Goal: Browse casually

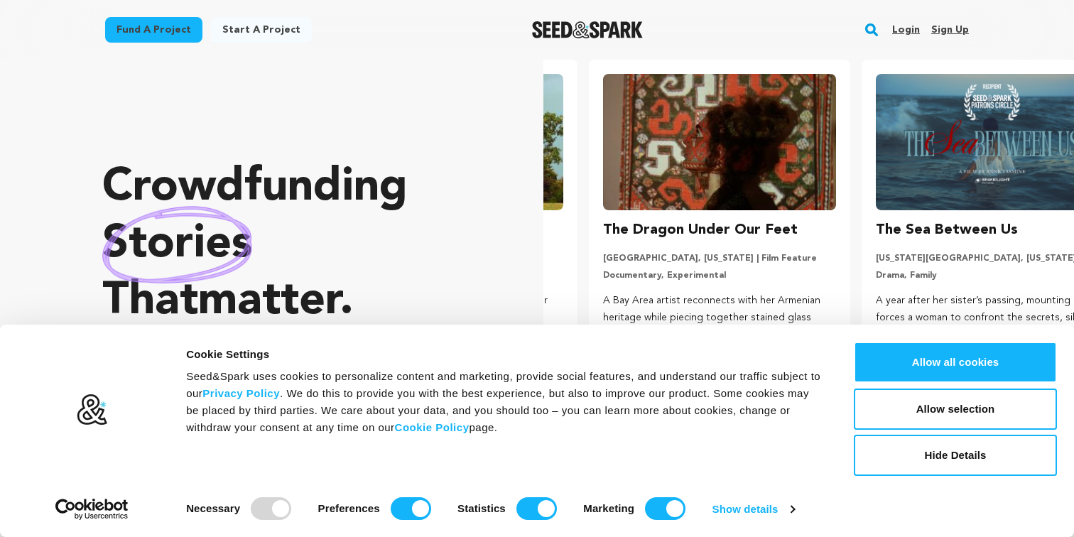
scroll to position [0, 284]
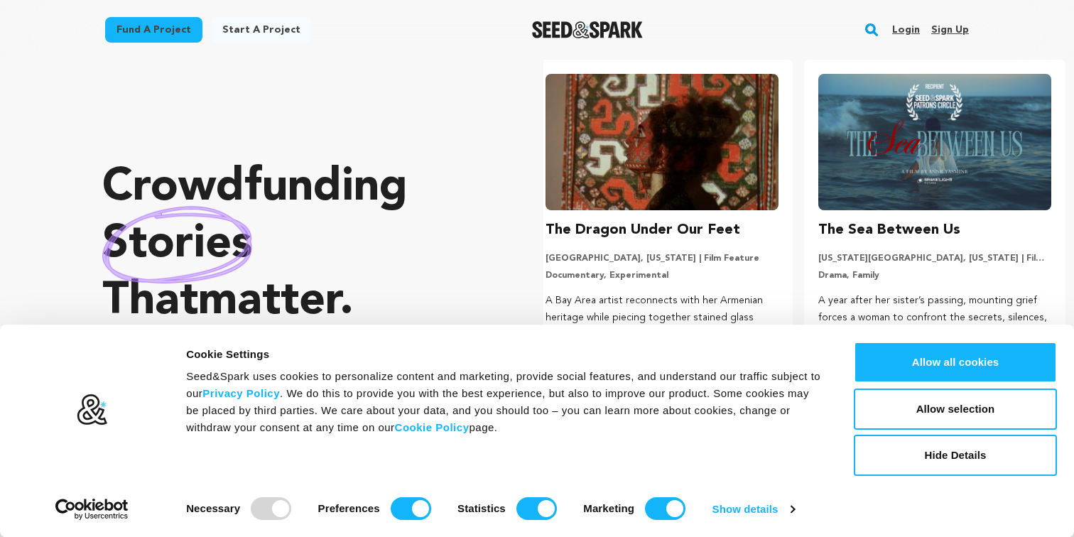
click at [666, 131] on img at bounding box center [662, 142] width 233 height 136
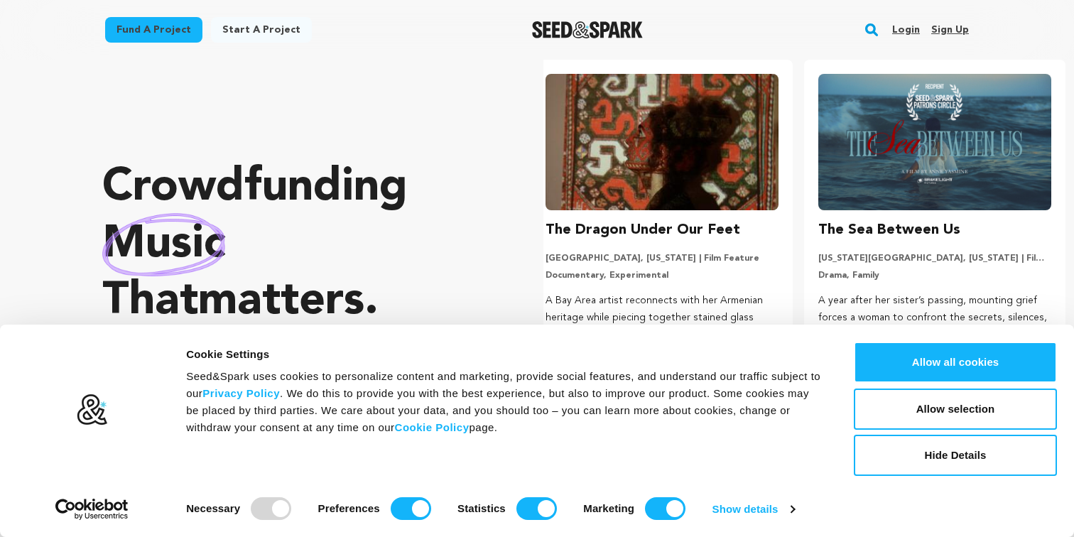
click at [606, 227] on h3 "The Dragon Under Our Feet" at bounding box center [643, 230] width 195 height 23
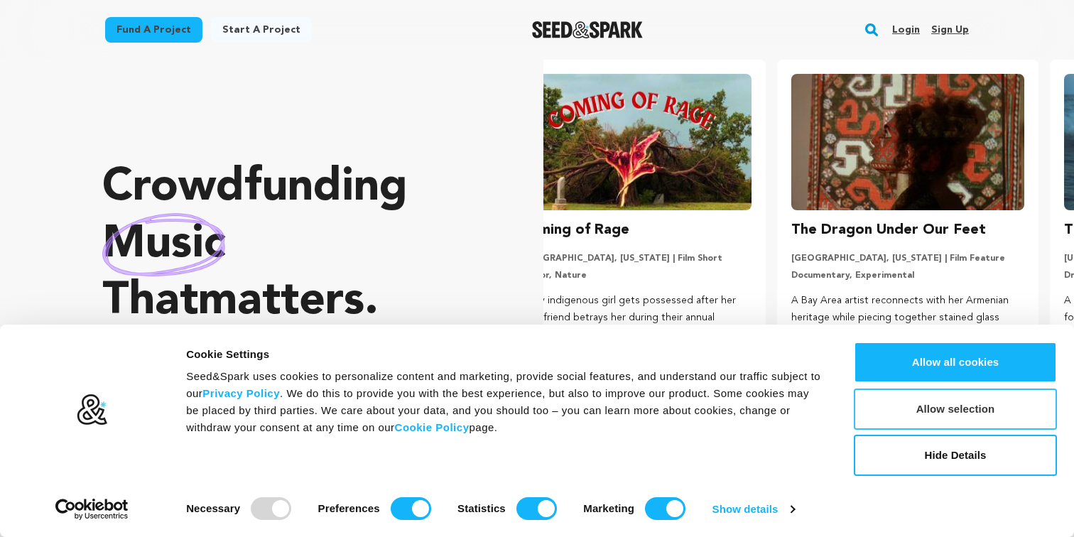
scroll to position [0, 0]
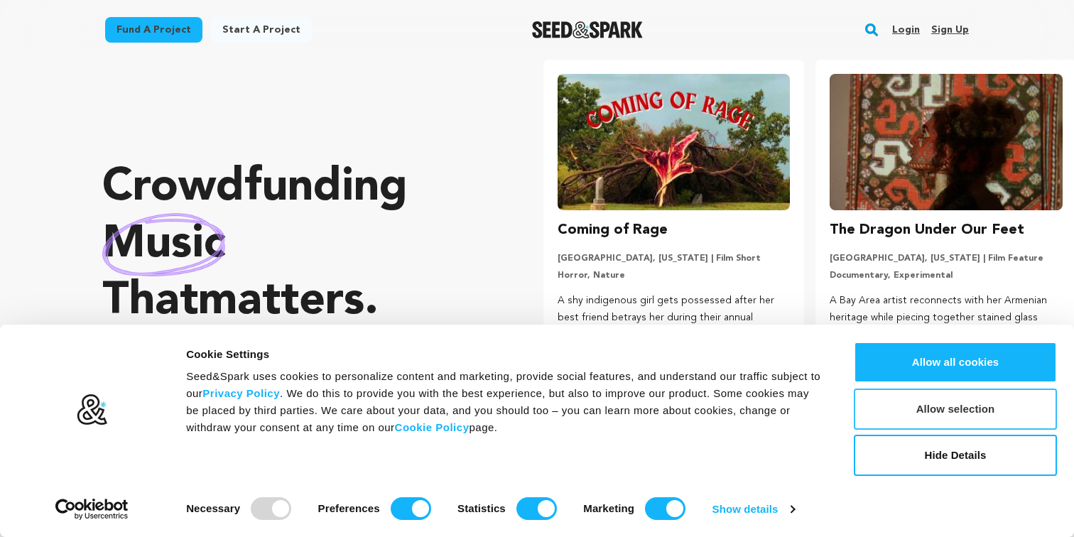
click at [929, 403] on button "Allow selection" at bounding box center [955, 409] width 203 height 41
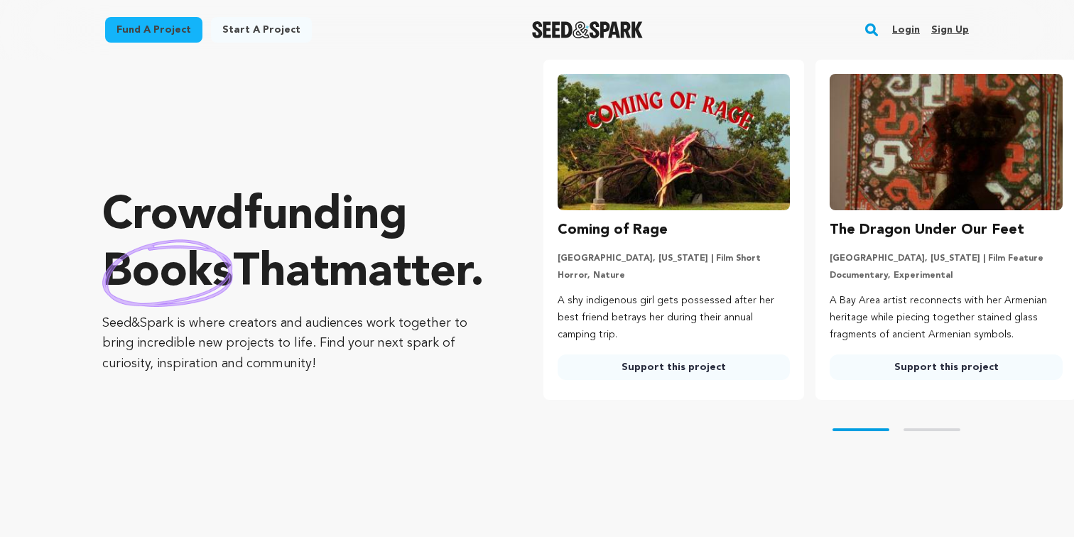
click at [727, 191] on img at bounding box center [674, 142] width 233 height 136
click at [654, 234] on h3 "Coming of Rage" at bounding box center [613, 230] width 110 height 23
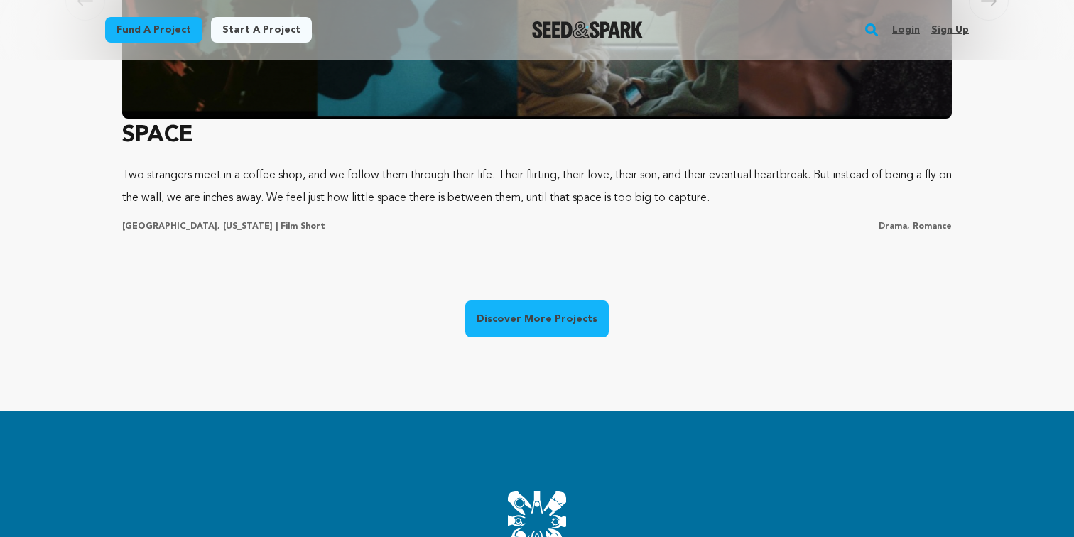
scroll to position [1037, 0]
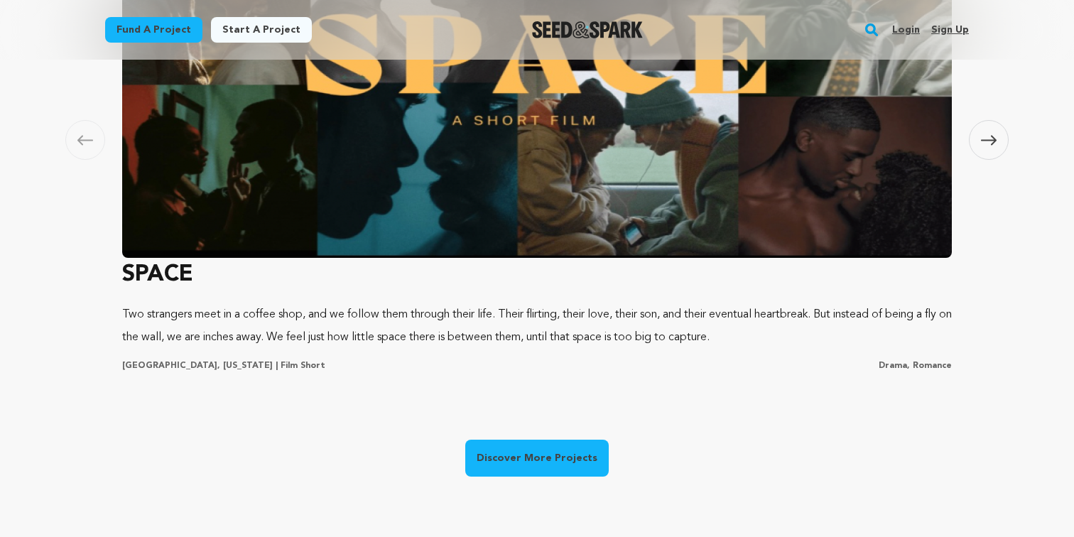
click at [140, 274] on h3 "SPACE" at bounding box center [537, 275] width 830 height 34
